Goal: Find specific page/section: Find specific page/section

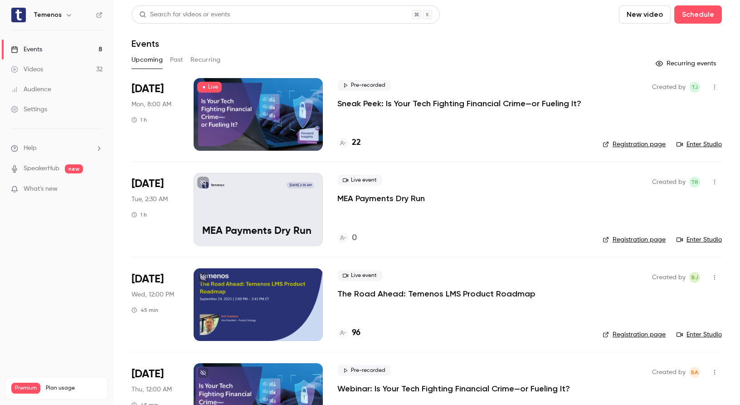
click at [707, 143] on link "Enter Studio" at bounding box center [699, 144] width 45 height 9
click at [431, 144] on div "22" at bounding box center [462, 143] width 251 height 12
click at [716, 88] on icon "button" at bounding box center [714, 87] width 7 height 6
drag, startPoint x: 600, startPoint y: 222, endPoint x: 591, endPoint y: 221, distance: 9.1
click at [593, 221] on div at bounding box center [370, 202] width 740 height 405
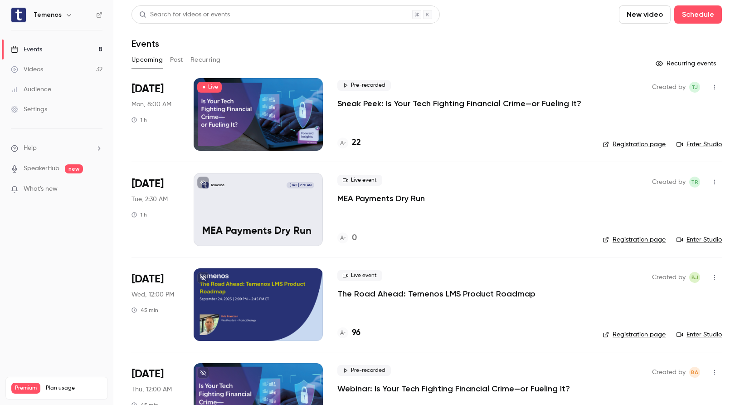
click at [715, 182] on icon "button" at bounding box center [714, 182] width 1 height 5
click at [502, 231] on div at bounding box center [370, 202] width 740 height 405
click at [253, 198] on div "Temenos [DATE] 2:30 AM MEA Payments Dry Run" at bounding box center [258, 209] width 129 height 73
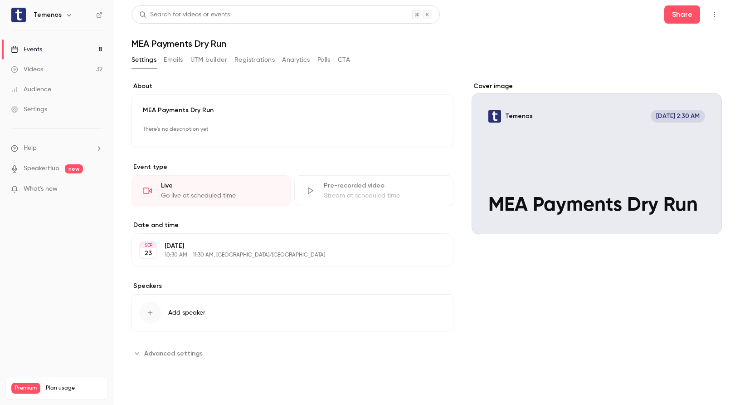
scroll to position [2, 0]
click at [156, 349] on span "Advanced settings" at bounding box center [173, 353] width 59 height 10
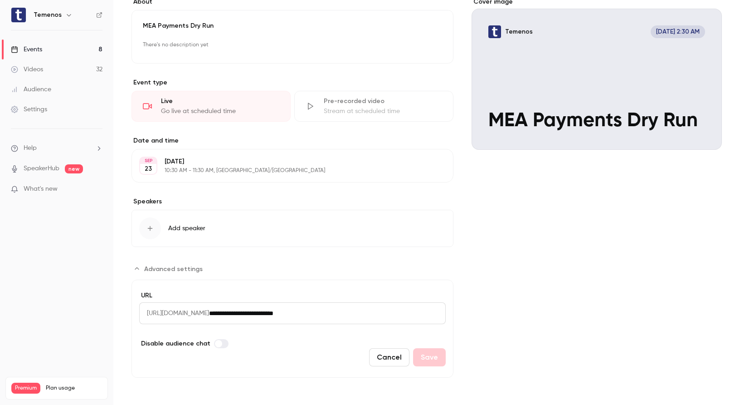
scroll to position [84, 0]
click at [162, 270] on span "Advanced settings" at bounding box center [173, 269] width 59 height 10
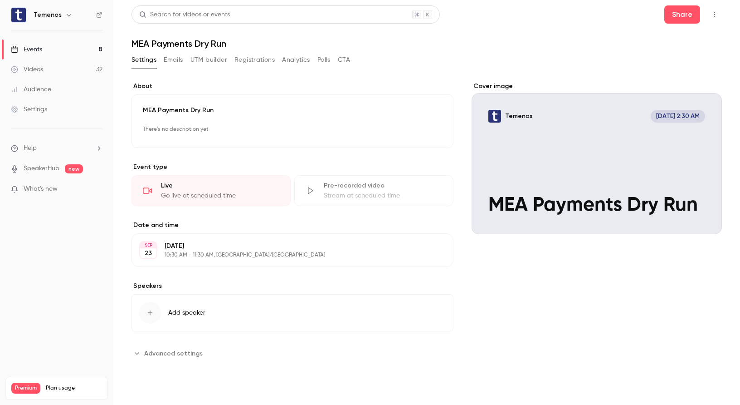
scroll to position [0, 0]
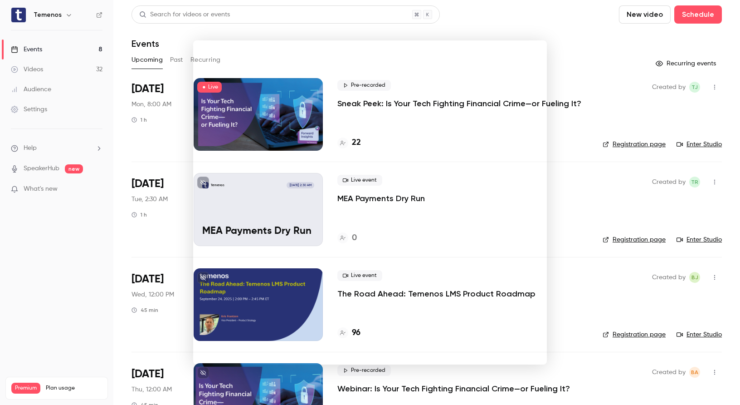
click at [92, 310] on div at bounding box center [370, 202] width 740 height 405
